Goal: Information Seeking & Learning: Learn about a topic

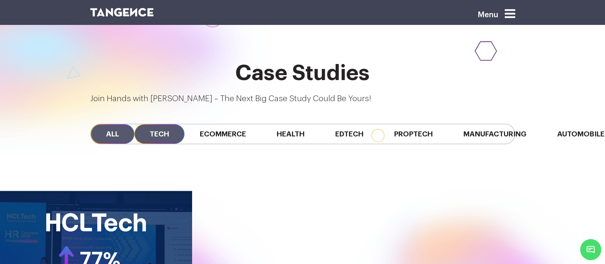
click at [92, 124] on span "All" at bounding box center [113, 134] width 44 height 20
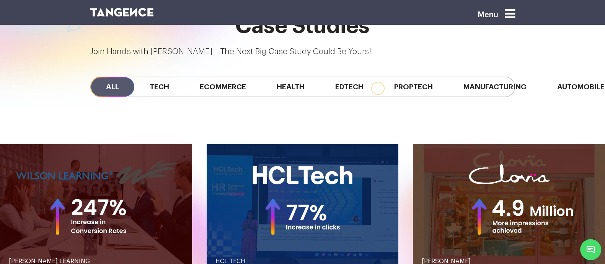
scroll to position [692, 0]
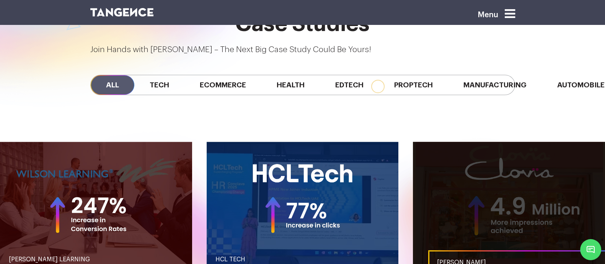
click at [424, 178] on link "button" at bounding box center [509, 206] width 192 height 128
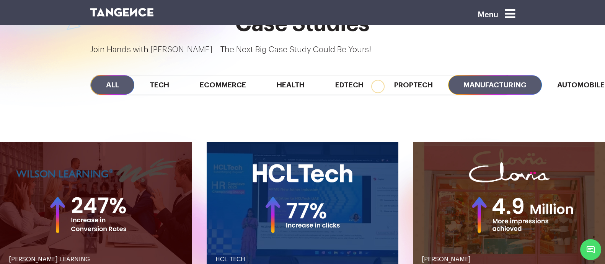
scroll to position [0, 178]
click at [448, 75] on span "Manufacturing" at bounding box center [495, 85] width 94 height 20
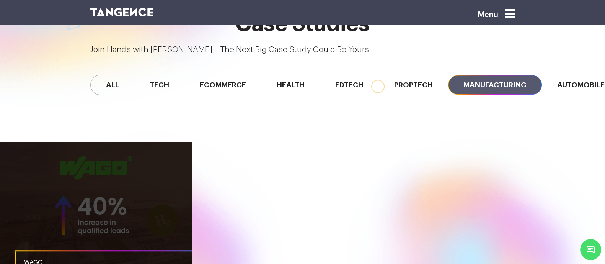
click at [149, 142] on link "button" at bounding box center [96, 206] width 192 height 128
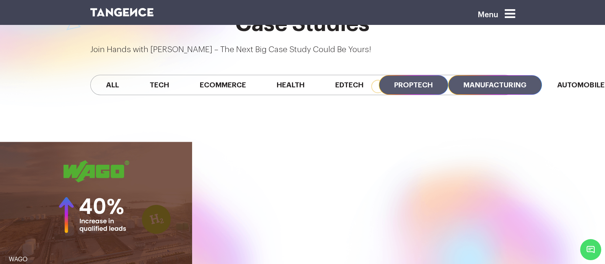
click at [379, 75] on span "Proptech" at bounding box center [413, 85] width 69 height 20
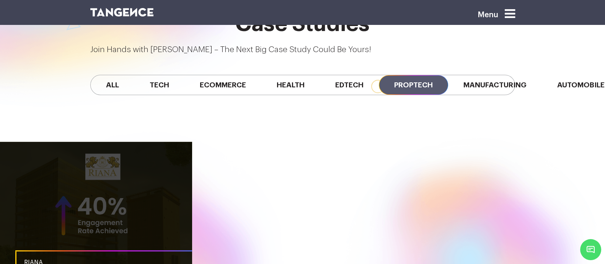
click at [165, 142] on link "button" at bounding box center [96, 206] width 192 height 128
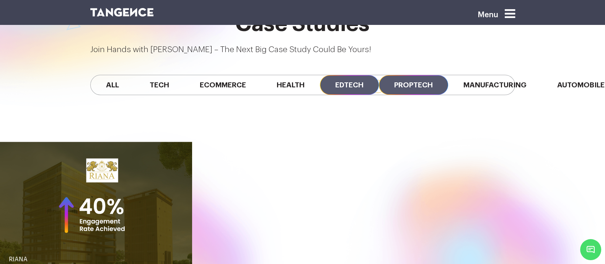
click at [320, 75] on span "Edtech" at bounding box center [349, 85] width 59 height 20
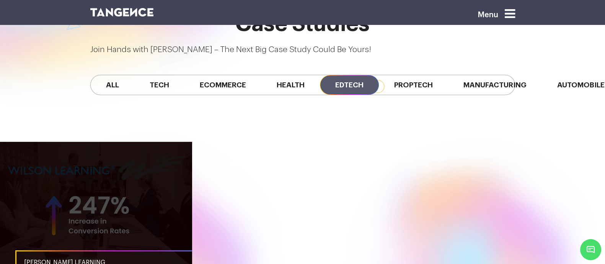
click at [132, 142] on link "button" at bounding box center [96, 206] width 192 height 128
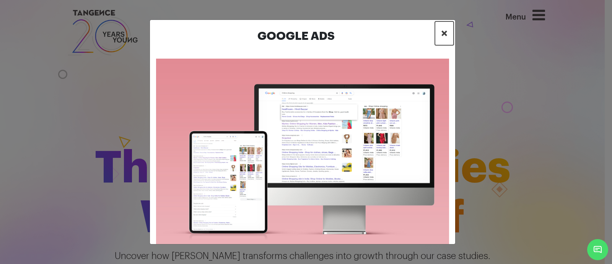
click at [442, 35] on span "×" at bounding box center [444, 33] width 7 height 11
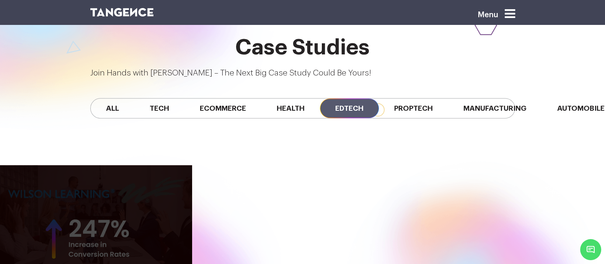
scroll to position [668, 0]
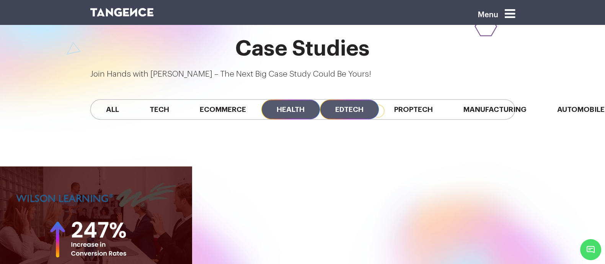
click at [261, 100] on span "Health" at bounding box center [290, 110] width 59 height 20
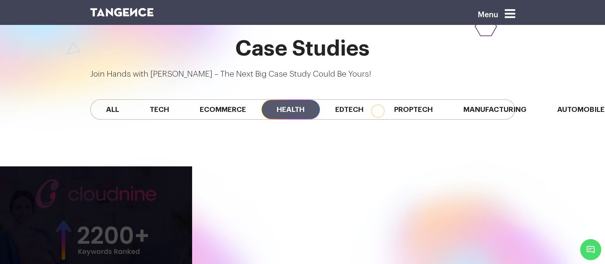
click at [138, 166] on link "button" at bounding box center [96, 230] width 192 height 128
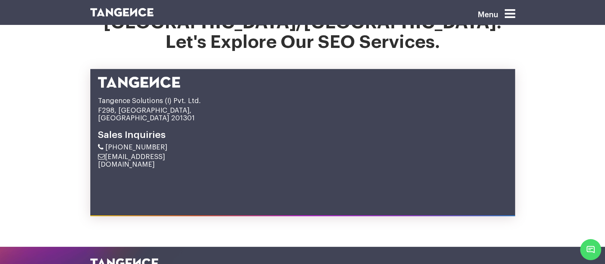
scroll to position [3989, 0]
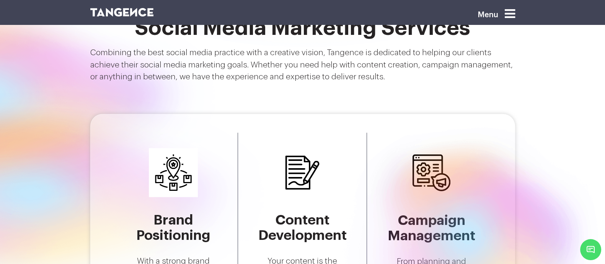
scroll to position [1387, 0]
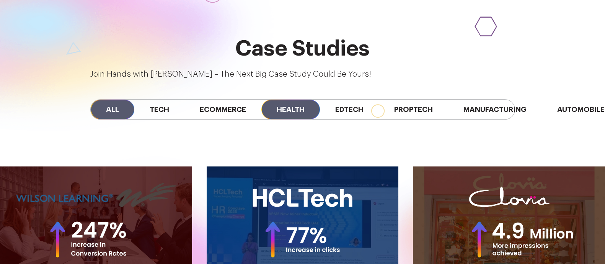
scroll to position [668, 0]
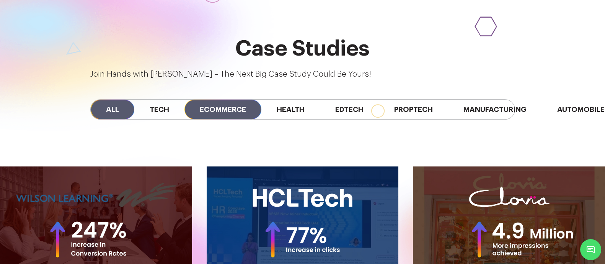
click at [222, 100] on span "Ecommerce" at bounding box center [222, 110] width 77 height 20
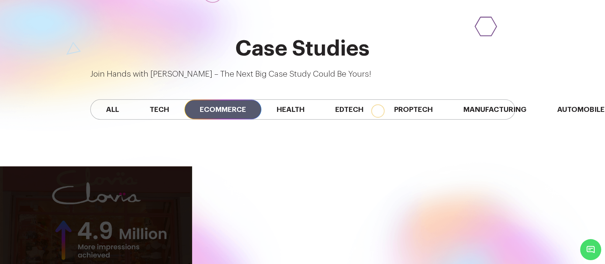
click at [122, 187] on link "button" at bounding box center [96, 230] width 192 height 128
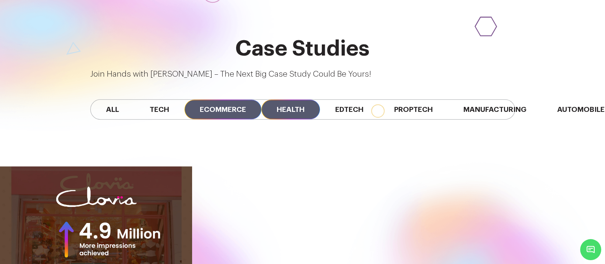
click at [263, 100] on span "Health" at bounding box center [290, 110] width 59 height 20
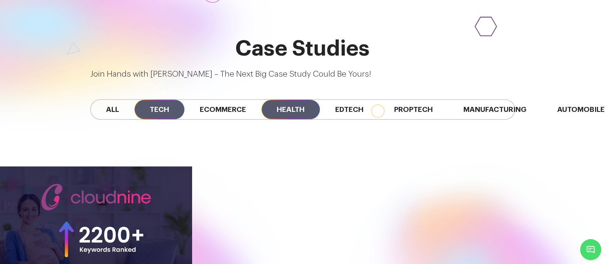
click at [137, 100] on span "Tech" at bounding box center [159, 110] width 50 height 20
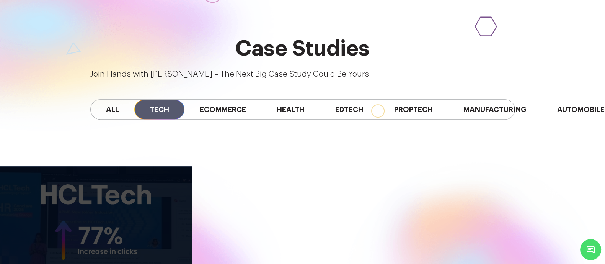
click at [123, 166] on link "button" at bounding box center [96, 230] width 192 height 128
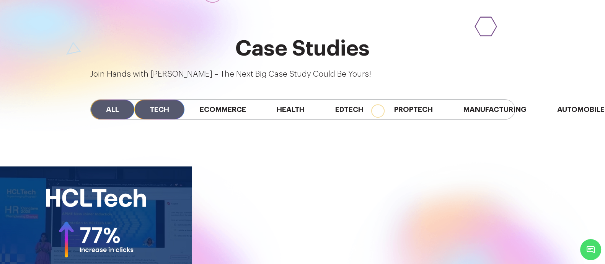
click at [93, 100] on span "All" at bounding box center [113, 110] width 44 height 20
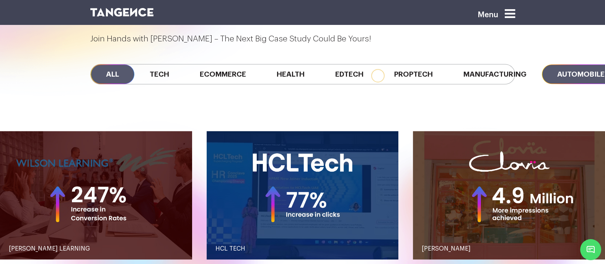
scroll to position [703, 0]
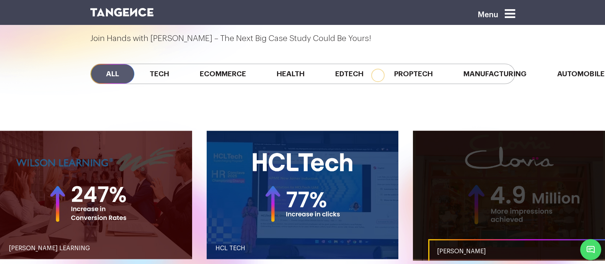
click at [427, 131] on link "button" at bounding box center [509, 195] width 192 height 128
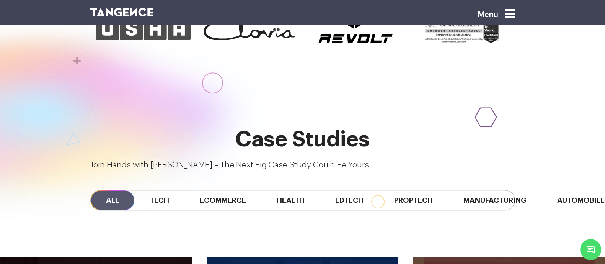
scroll to position [577, 0]
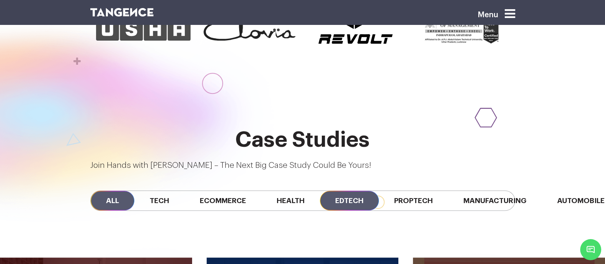
click at [320, 191] on span "Edtech" at bounding box center [349, 201] width 59 height 20
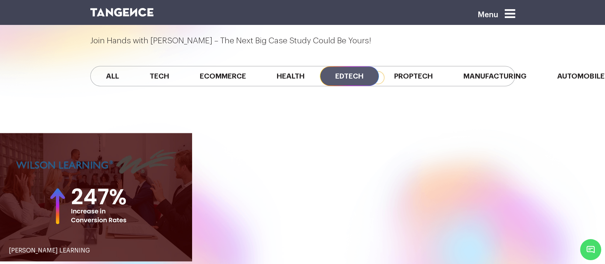
scroll to position [702, 0]
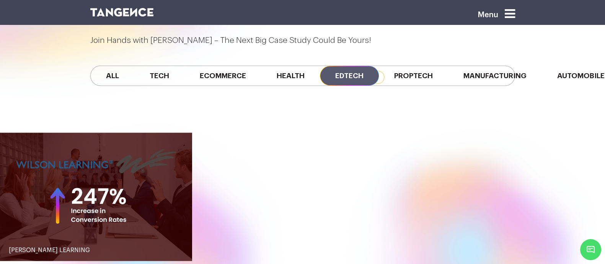
click at [147, 152] on link "button" at bounding box center [96, 196] width 192 height 128
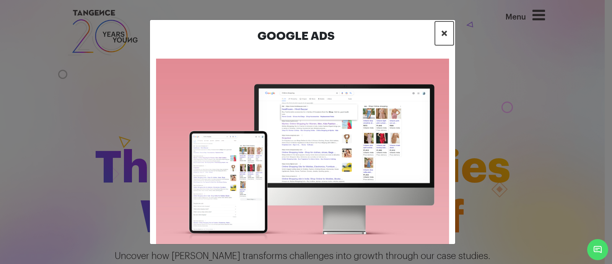
click at [445, 39] on span "×" at bounding box center [444, 33] width 7 height 11
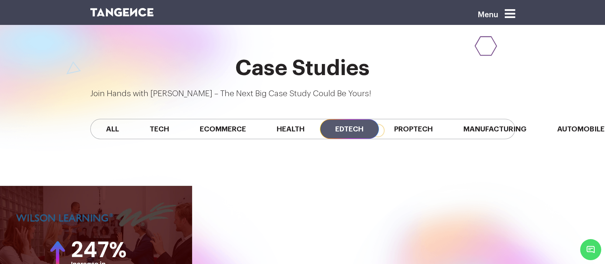
scroll to position [648, 0]
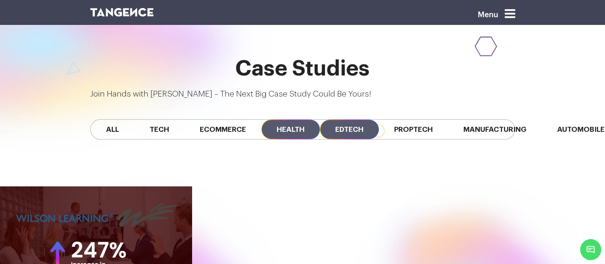
click at [261, 119] on span "Health" at bounding box center [290, 129] width 59 height 20
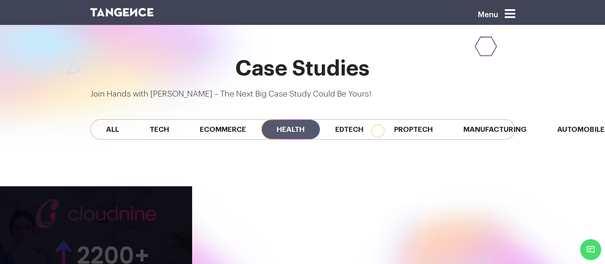
click at [116, 194] on link "button" at bounding box center [96, 250] width 192 height 128
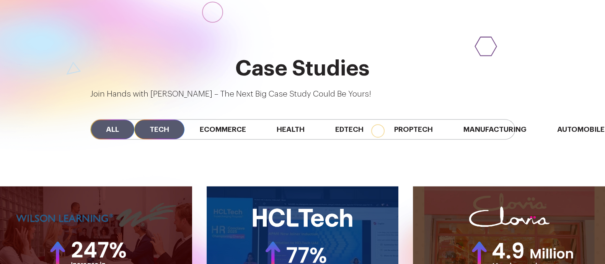
click at [134, 119] on span "Tech" at bounding box center [159, 129] width 50 height 20
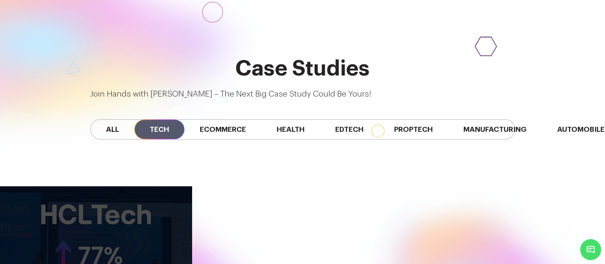
click at [118, 186] on link "button" at bounding box center [96, 250] width 192 height 128
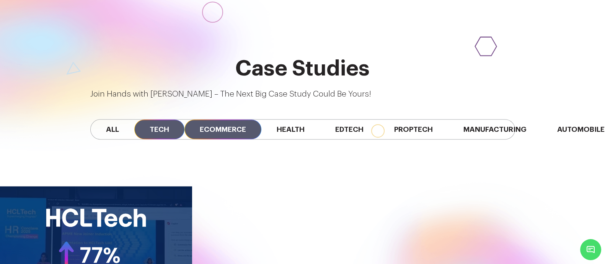
click at [199, 119] on span "Ecommerce" at bounding box center [222, 129] width 77 height 20
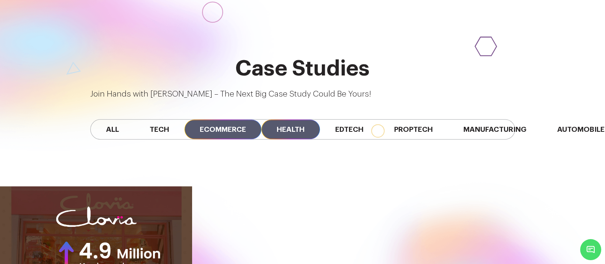
click at [287, 119] on span "Health" at bounding box center [290, 129] width 59 height 20
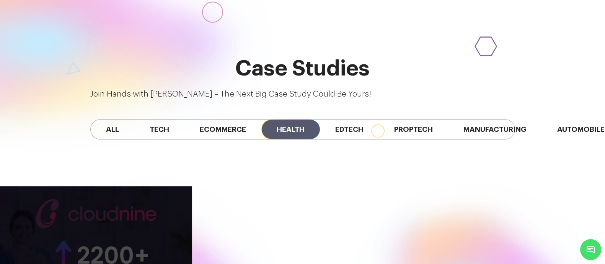
click at [89, 195] on link "button" at bounding box center [96, 250] width 192 height 128
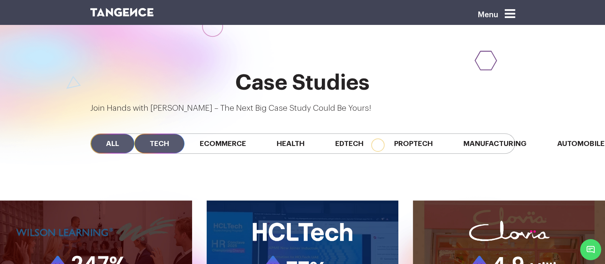
scroll to position [633, 0]
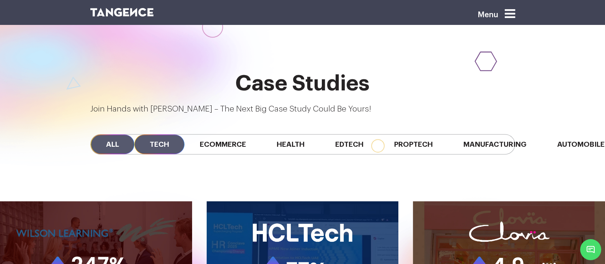
click at [144, 134] on span "Tech" at bounding box center [159, 144] width 50 height 20
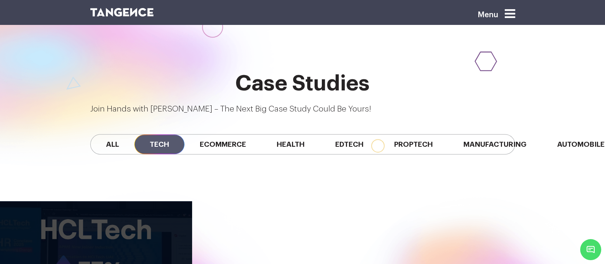
click at [123, 201] on link "button" at bounding box center [96, 265] width 192 height 128
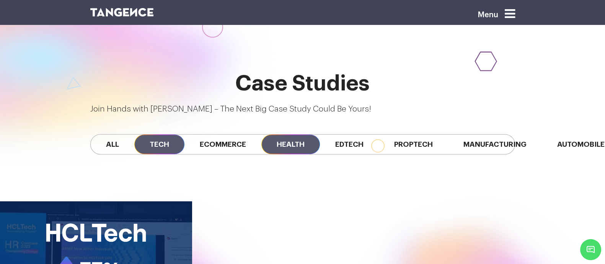
click at [268, 134] on span "Health" at bounding box center [290, 144] width 59 height 20
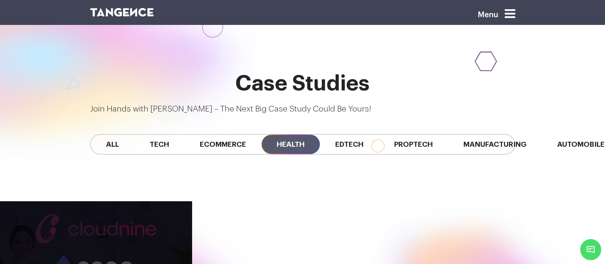
click at [153, 201] on link "button" at bounding box center [96, 265] width 192 height 128
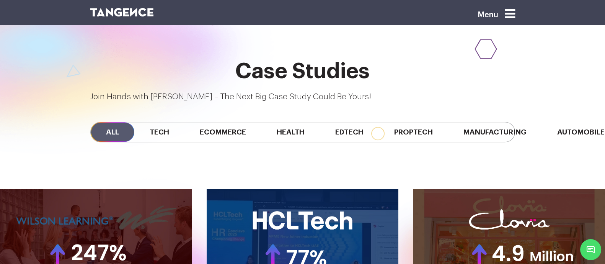
scroll to position [650, 0]
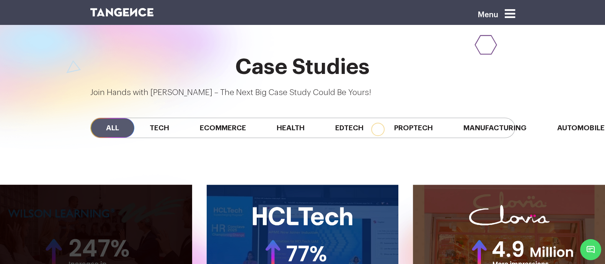
click at [98, 184] on link "button" at bounding box center [96, 248] width 192 height 128
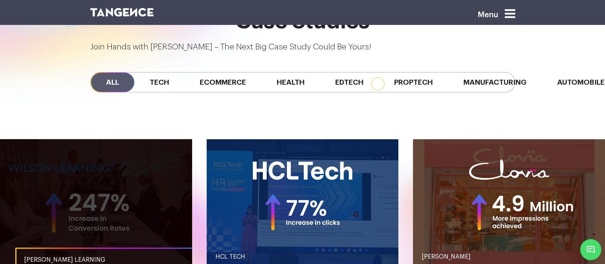
scroll to position [695, 0]
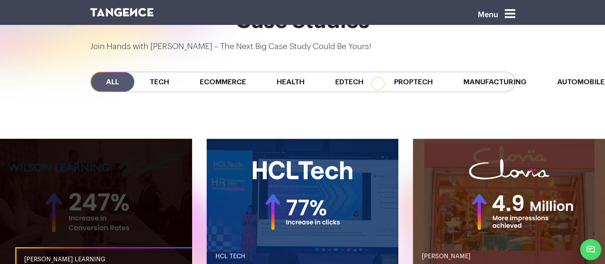
click at [100, 167] on link "button" at bounding box center [96, 203] width 192 height 128
click at [78, 163] on link "button" at bounding box center [96, 203] width 192 height 128
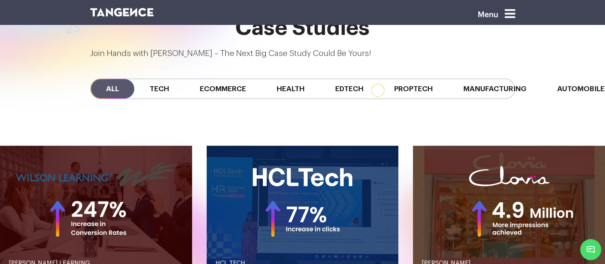
scroll to position [0, 178]
drag, startPoint x: 410, startPoint y: 51, endPoint x: 297, endPoint y: 54, distance: 113.7
click at [297, 59] on div "All Tech Ecommerce Health Edtech Proptech Manufacturing Automobile SaaS Fintech" at bounding box center [303, 88] width 436 height 59
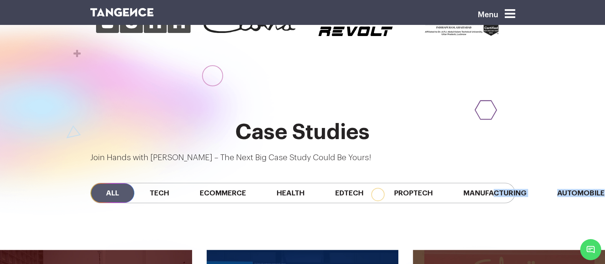
scroll to position [549, 0]
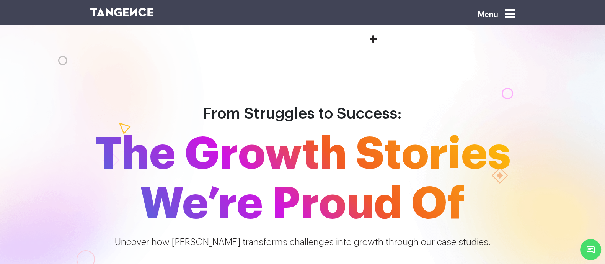
scroll to position [245, 0]
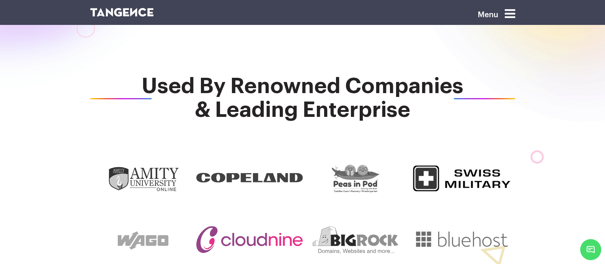
drag, startPoint x: 185, startPoint y: 197, endPoint x: 184, endPoint y: 207, distance: 10.0
click at [196, 209] on div at bounding box center [249, 239] width 106 height 61
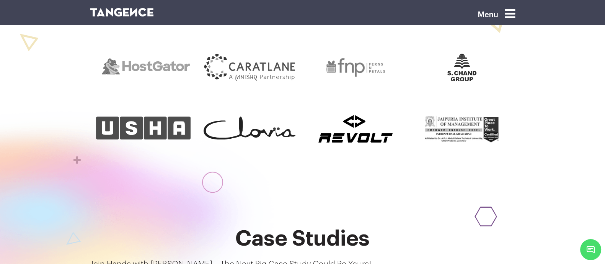
scroll to position [478, 0]
